Goal: Information Seeking & Learning: Learn about a topic

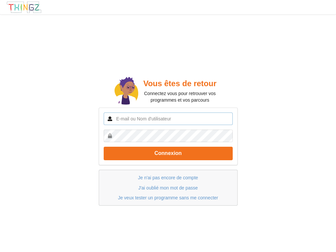
click at [126, 120] on input "text" at bounding box center [168, 119] width 129 height 13
type input "Kumi"
click at [104, 147] on button "Connexion" at bounding box center [168, 153] width 129 height 13
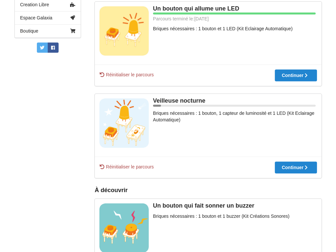
scroll to position [184, 0]
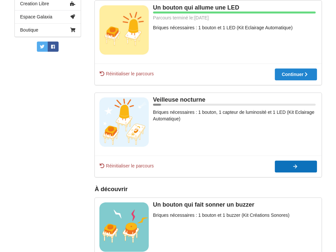
click at [240, 165] on div "Continuer" at bounding box center [225, 166] width 28 height 5
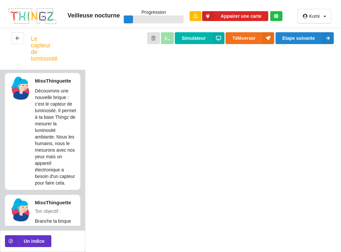
scroll to position [43, 0]
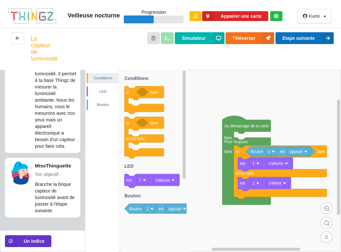
click at [305, 39] on button "Etape suivante" at bounding box center [305, 38] width 58 height 12
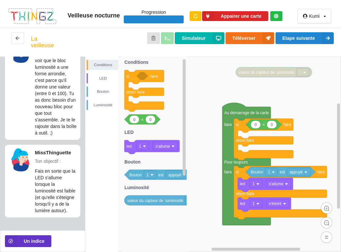
scroll to position [0, 0]
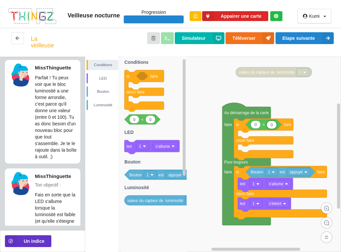
type input "5"
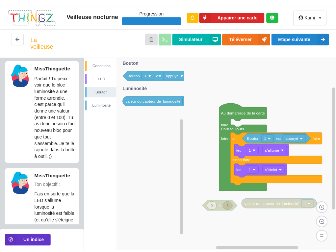
scroll to position [30, 0]
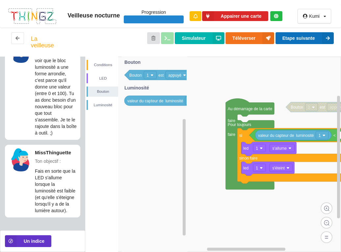
click at [290, 43] on button "Etape suivante" at bounding box center [305, 38] width 58 height 12
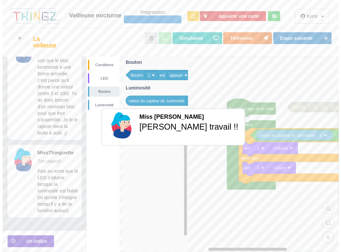
scroll to position [0, 0]
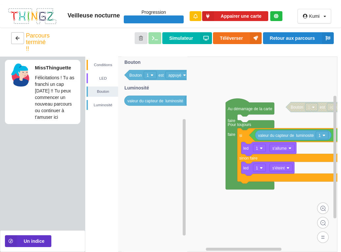
click at [16, 36] on icon at bounding box center [18, 38] width 6 height 4
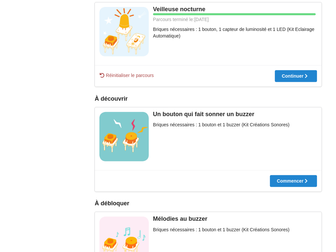
scroll to position [325, 0]
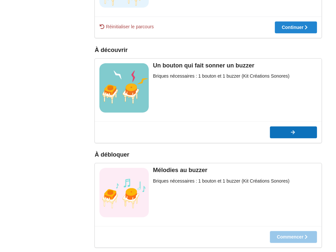
click at [287, 135] on button "Commencer" at bounding box center [293, 132] width 47 height 12
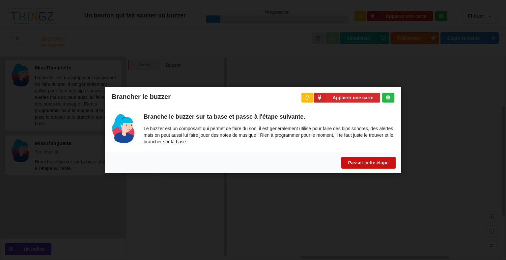
click at [336, 167] on button "Passer cette étape" at bounding box center [368, 163] width 54 height 12
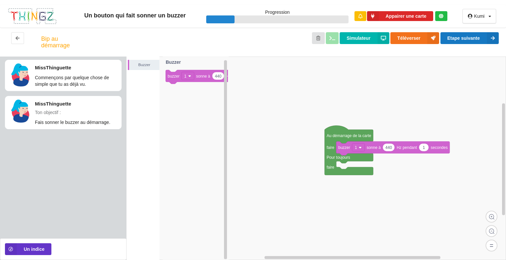
click at [336, 35] on button "Etape suivante" at bounding box center [469, 38] width 58 height 12
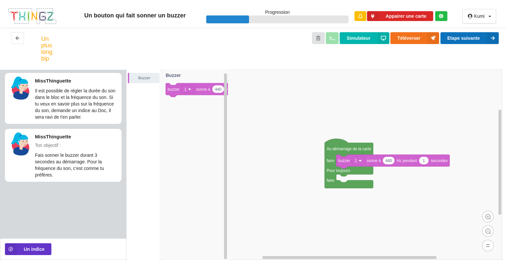
click at [336, 44] on button "Etape suivante" at bounding box center [469, 38] width 58 height 12
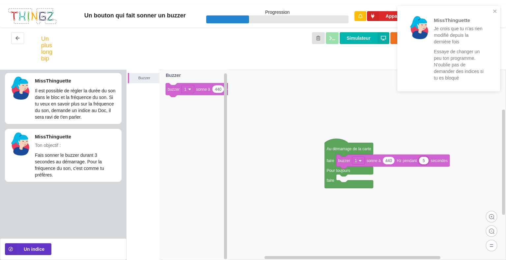
type input "5"
click at [336, 19] on div "MissThinguette Je crois que tu n'as rien modifié depuis la dernière fois Essaye…" at bounding box center [448, 49] width 103 height 86
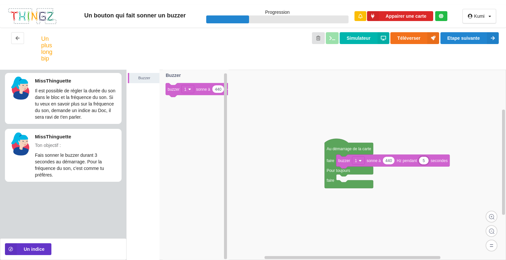
click at [336, 42] on div "MissThinguette Je crois que tu n'as rien modifié depuis la dernière fois Essaye…" at bounding box center [448, 51] width 105 height 93
click at [336, 36] on button "Etape suivante" at bounding box center [469, 38] width 58 height 12
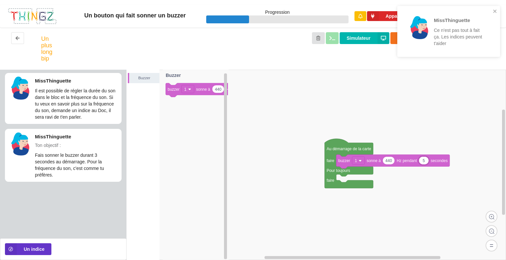
click at [336, 6] on div "MissThinguette Ce n'est pas tout à fait ça. Les indices peuvent t'aider" at bounding box center [448, 31] width 103 height 51
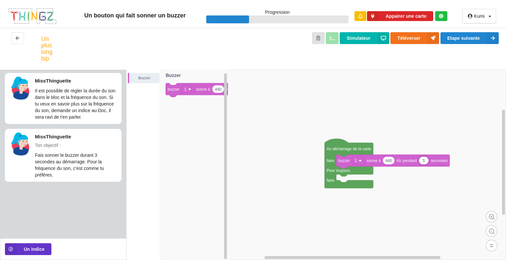
click at [336, 162] on input "5" at bounding box center [424, 161] width 10 height 8
type input "3"
click at [336, 33] on button "Etape suivante" at bounding box center [469, 38] width 58 height 12
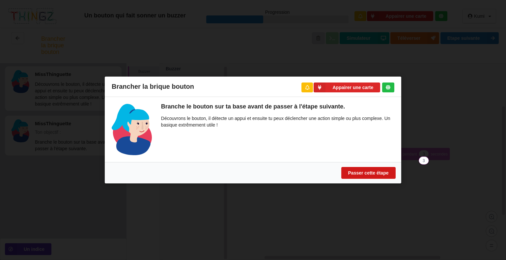
click at [336, 168] on button "Passer cette étape" at bounding box center [368, 173] width 54 height 12
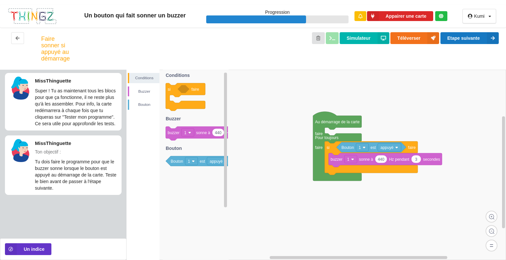
click at [336, 42] on button "Etape suivante" at bounding box center [469, 38] width 58 height 12
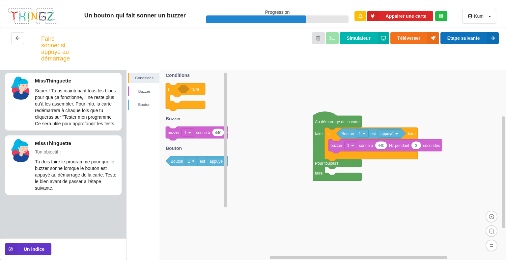
click at [336, 41] on button "Etape suivante" at bounding box center [469, 38] width 58 height 12
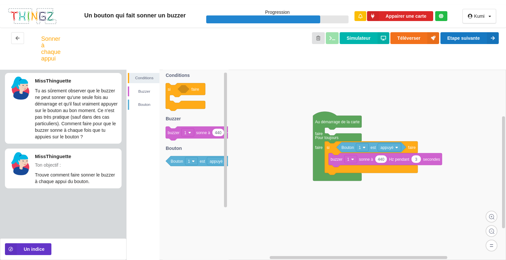
click at [336, 38] on button "Etape suivante" at bounding box center [469, 38] width 58 height 12
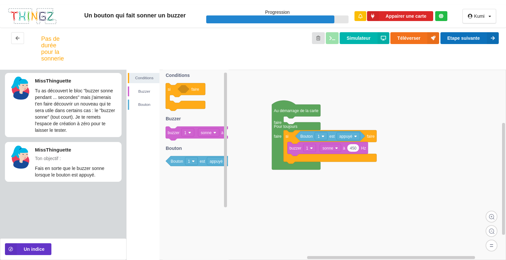
click at [336, 38] on button "Etape suivante" at bounding box center [469, 38] width 58 height 12
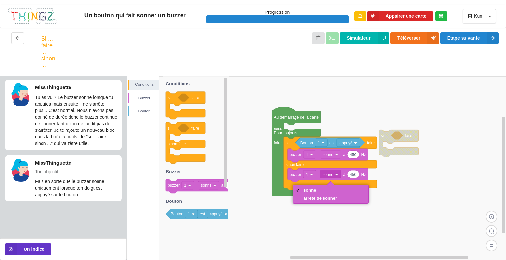
click at [307, 197] on div "arrête de sonner" at bounding box center [320, 198] width 34 height 5
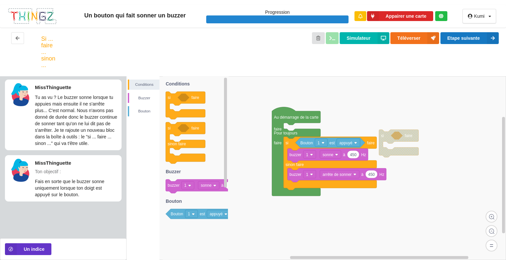
click at [336, 42] on button "Etape suivante" at bounding box center [469, 38] width 58 height 12
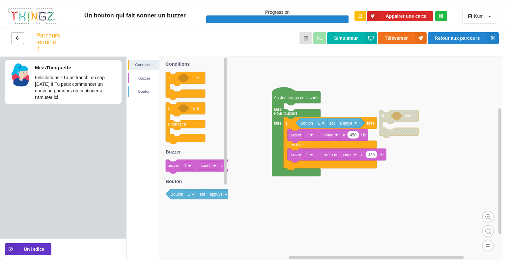
click at [17, 38] on icon at bounding box center [18, 38] width 6 height 4
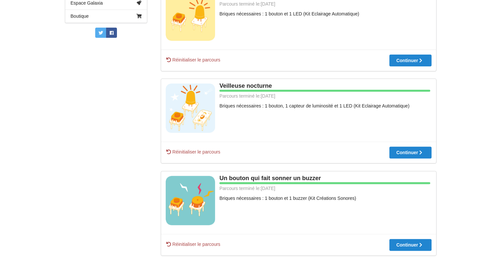
scroll to position [347, 0]
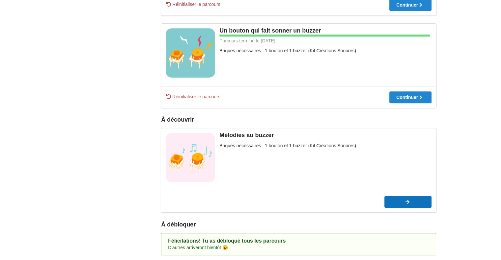
click at [336, 207] on button "Commencer" at bounding box center [407, 202] width 47 height 12
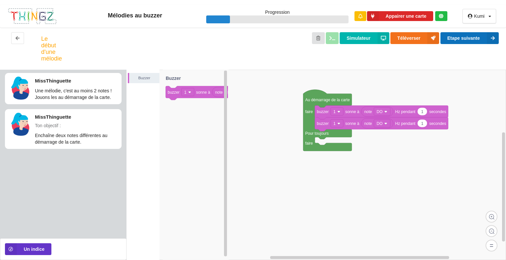
click at [336, 36] on button "Etape suivante" at bounding box center [469, 38] width 58 height 12
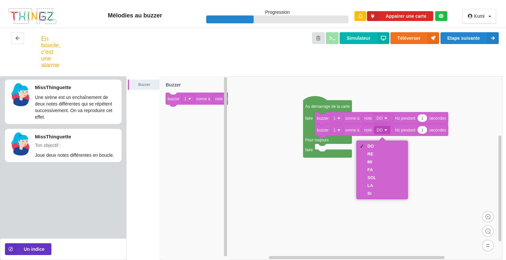
click at [336, 152] on div at bounding box center [361, 154] width 5 height 5
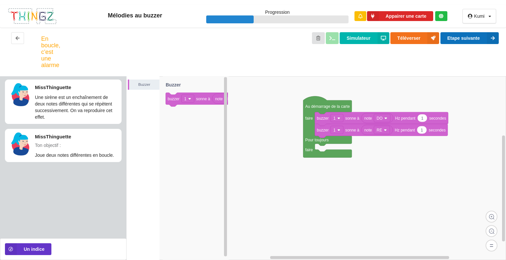
click at [336, 33] on button "Etape suivante" at bounding box center [469, 38] width 58 height 12
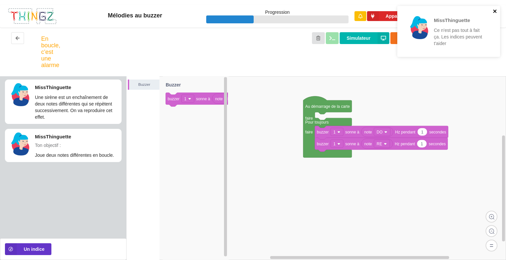
click at [336, 12] on icon "close" at bounding box center [494, 11] width 3 height 3
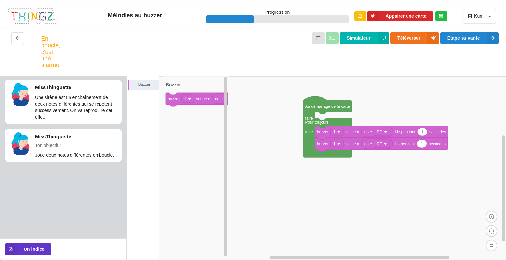
click at [336, 40] on div "MissThinguette Ce n'est pas tout à fait ça. Les indices peuvent t'aider" at bounding box center [448, 34] width 105 height 58
click at [336, 39] on button "Etape suivante" at bounding box center [469, 38] width 58 height 12
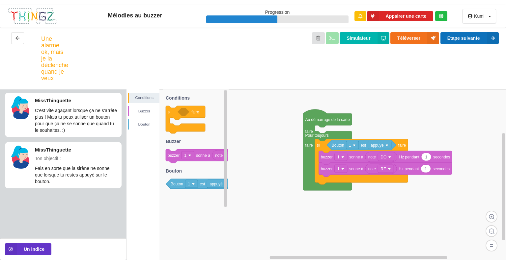
click at [336, 37] on button "Etape suivante" at bounding box center [469, 38] width 58 height 12
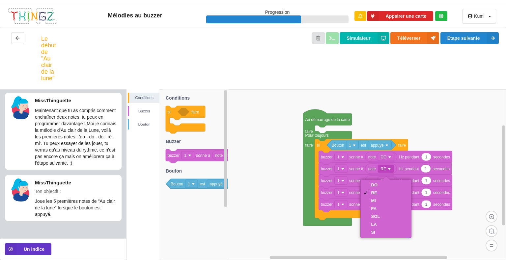
click at [336, 184] on div at bounding box center [364, 185] width 5 height 5
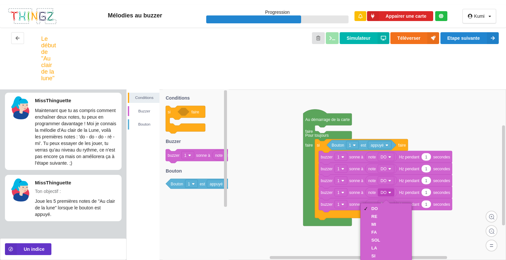
click at [336, 216] on div "DO RE MI FA SOL LA SI" at bounding box center [385, 232] width 51 height 59
click at [336, 218] on div at bounding box center [364, 216] width 5 height 5
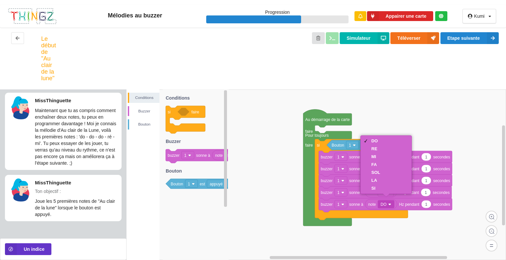
click at [336, 159] on div "MI" at bounding box center [386, 157] width 48 height 8
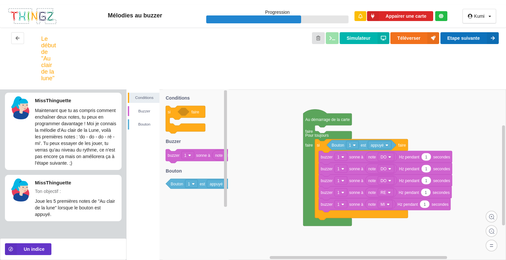
click at [336, 39] on button "Etape suivante" at bounding box center [469, 38] width 58 height 12
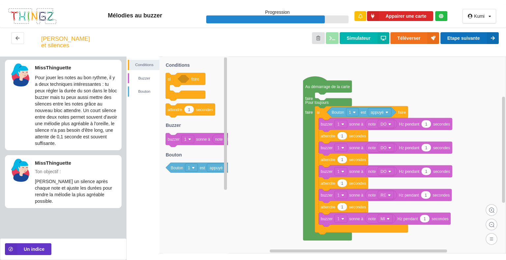
click at [336, 38] on button "Etape suivante" at bounding box center [469, 38] width 58 height 12
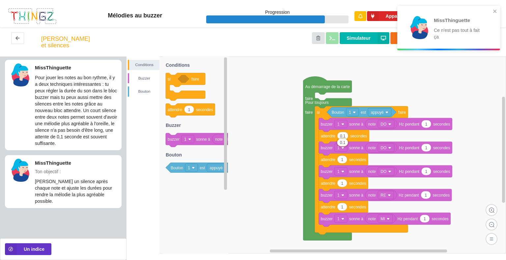
type input "0.1"
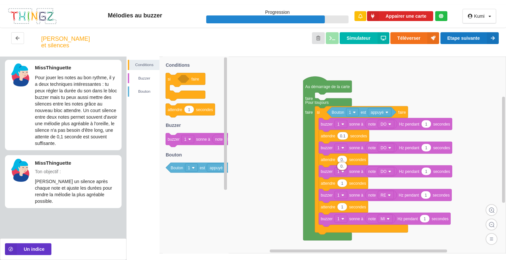
type input "0.1"
click at [336, 52] on div "Simulateur Téléverser Etape suivante" at bounding box center [283, 42] width 441 height 20
click at [336, 37] on button "Etape suivante" at bounding box center [469, 38] width 58 height 12
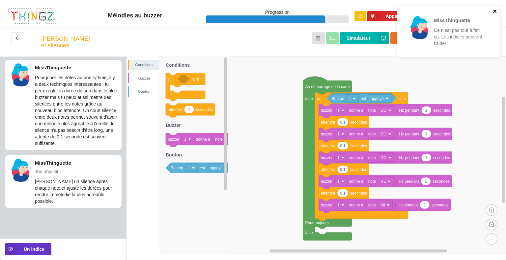
click at [336, 11] on icon "close" at bounding box center [495, 11] width 5 height 5
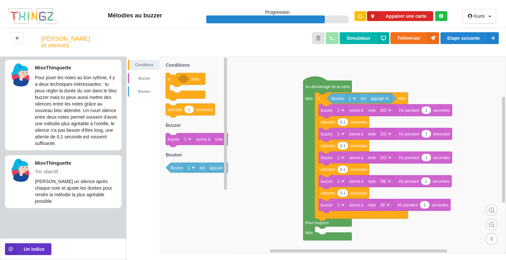
click at [336, 37] on div "MissThinguette Ce n'est pas tout à fait ça. Les indices peuvent t'aider" at bounding box center [448, 34] width 105 height 58
click at [336, 42] on button "Etape suivante" at bounding box center [469, 38] width 58 height 12
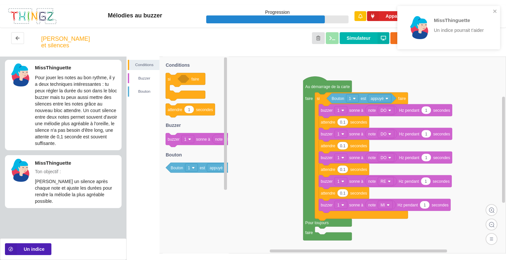
click at [15, 248] on icon at bounding box center [11, 250] width 12 height 12
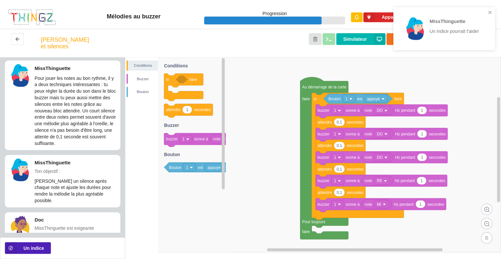
scroll to position [33, 0]
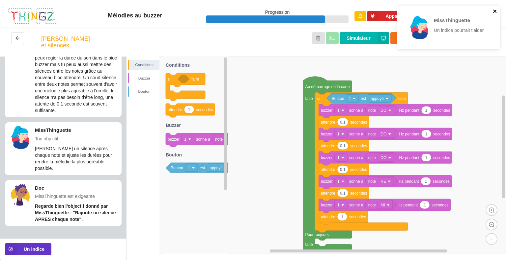
click at [336, 9] on icon "close" at bounding box center [495, 11] width 5 height 5
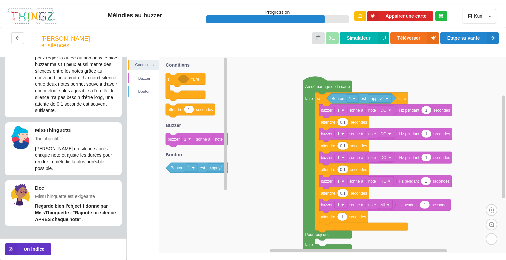
click at [336, 36] on div "MissThinguette Un indice pourrait t'aider" at bounding box center [448, 30] width 105 height 51
click at [336, 43] on button "Etape suivante" at bounding box center [469, 38] width 58 height 12
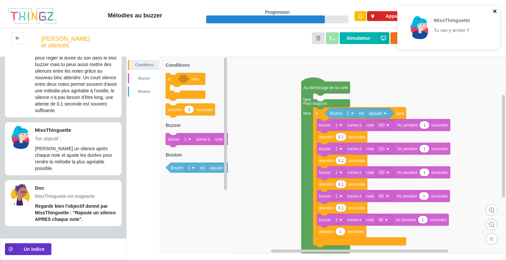
click at [336, 13] on icon "close" at bounding box center [495, 11] width 5 height 5
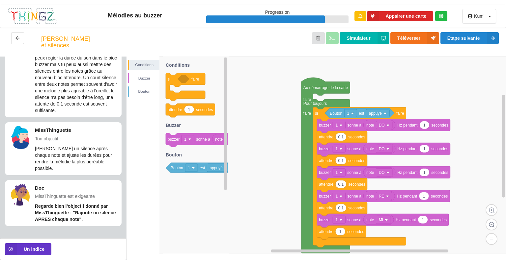
click at [336, 39] on div "MissThinguette Tu vas y arriver !!" at bounding box center [448, 30] width 105 height 51
click at [336, 40] on button "Etape suivante" at bounding box center [469, 38] width 58 height 12
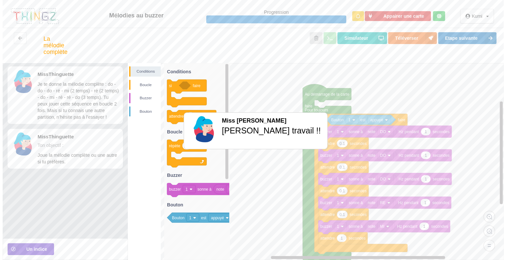
scroll to position [0, 0]
